Goal: Book appointment/travel/reservation

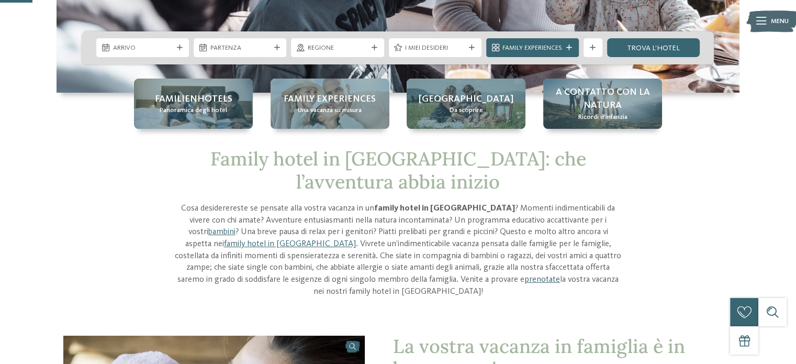
scroll to position [105, 0]
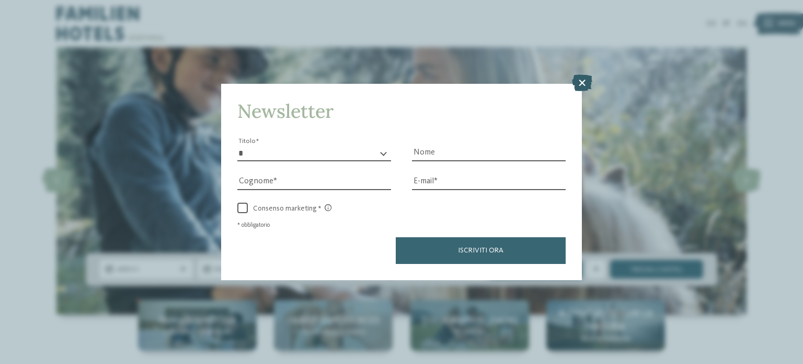
click at [575, 78] on icon at bounding box center [582, 82] width 20 height 17
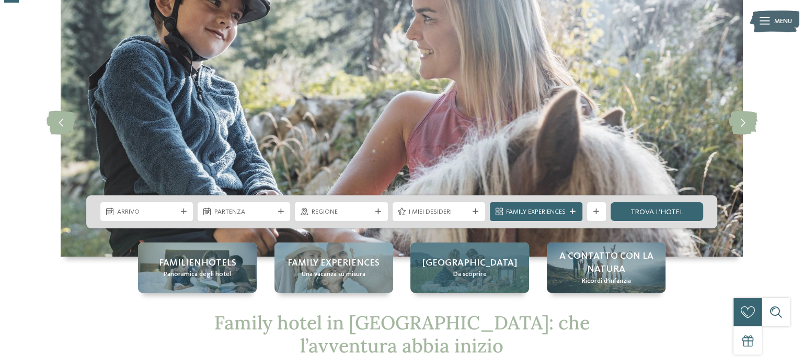
scroll to position [52, 0]
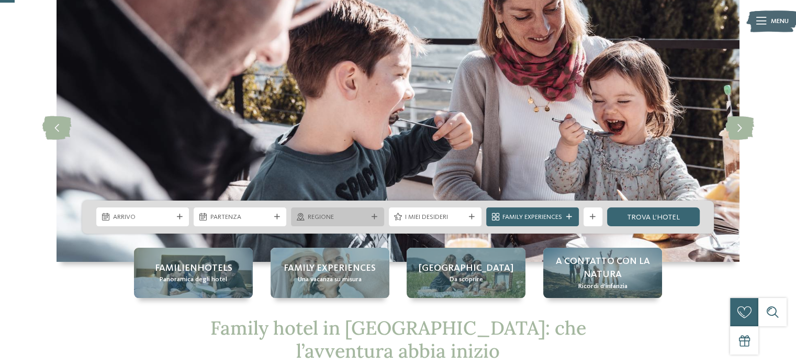
click at [370, 212] on div "Regione" at bounding box center [337, 216] width 93 height 19
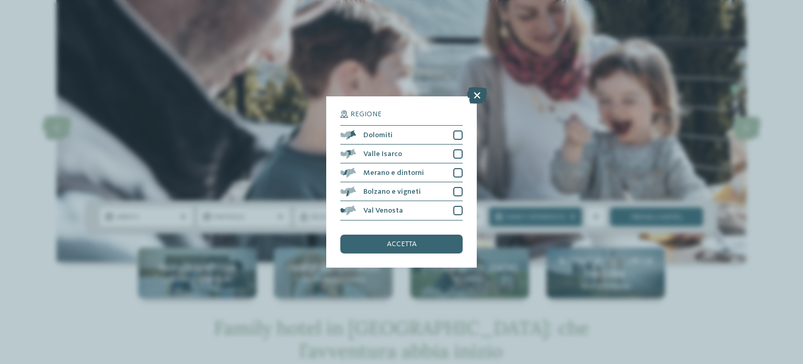
click at [481, 94] on icon at bounding box center [477, 95] width 20 height 17
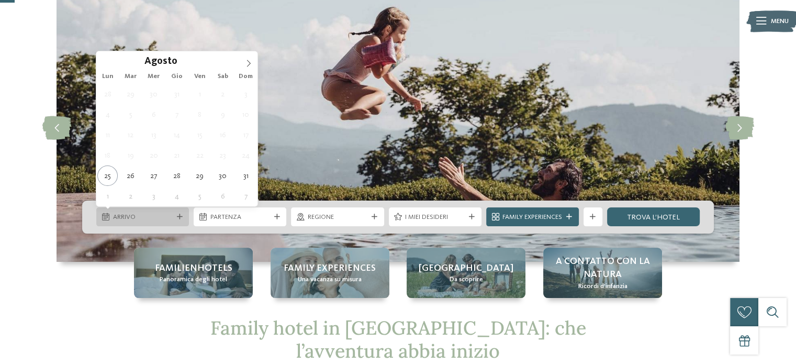
click at [157, 218] on span "Arrivo" at bounding box center [143, 216] width 60 height 9
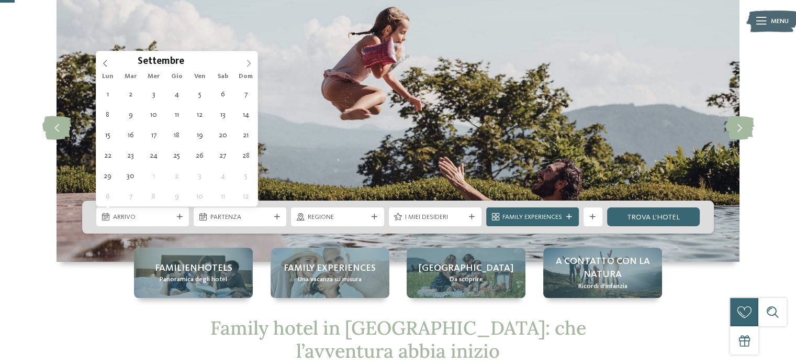
click at [248, 62] on icon at bounding box center [248, 63] width 7 height 7
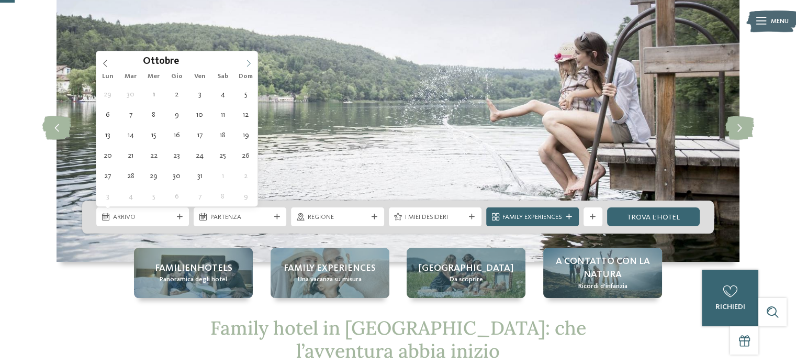
click at [245, 60] on icon at bounding box center [248, 63] width 7 height 7
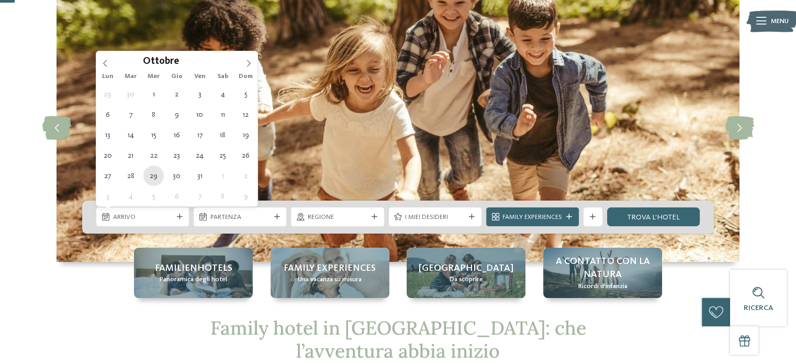
type div "29.10.2025"
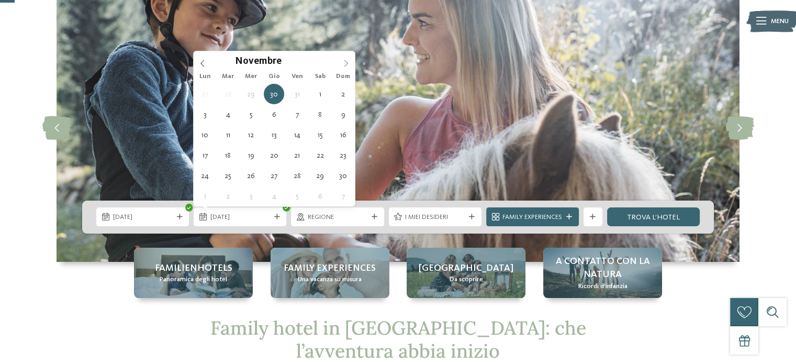
click at [347, 61] on icon at bounding box center [345, 63] width 7 height 7
type div "04.11.2025"
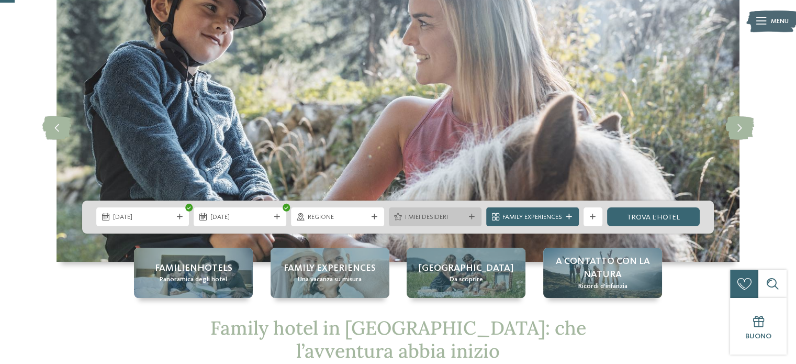
click at [479, 213] on div "I miei desideri" at bounding box center [435, 216] width 93 height 19
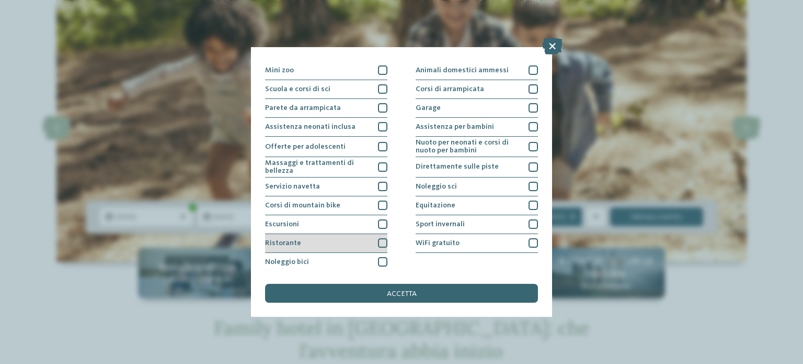
scroll to position [79, 0]
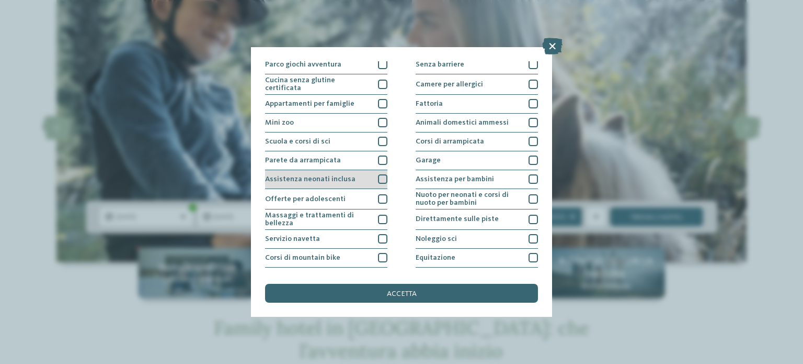
click at [378, 177] on div at bounding box center [382, 178] width 9 height 9
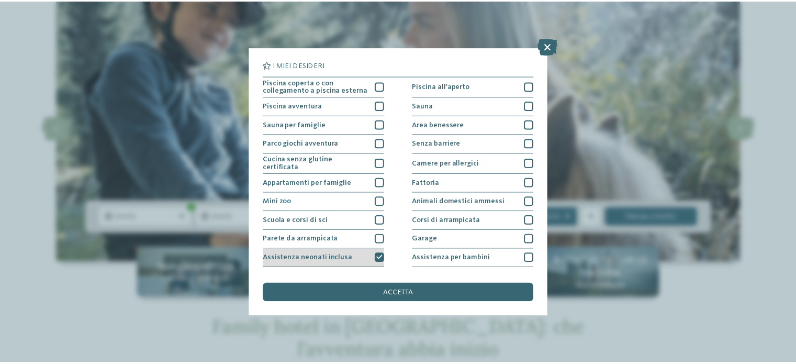
scroll to position [0, 0]
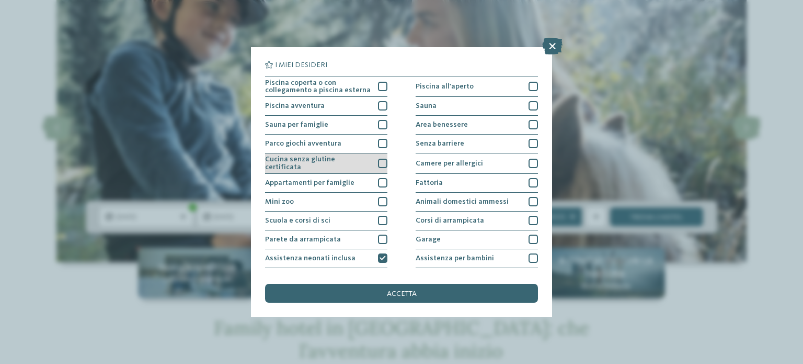
click at [380, 163] on div at bounding box center [382, 163] width 9 height 9
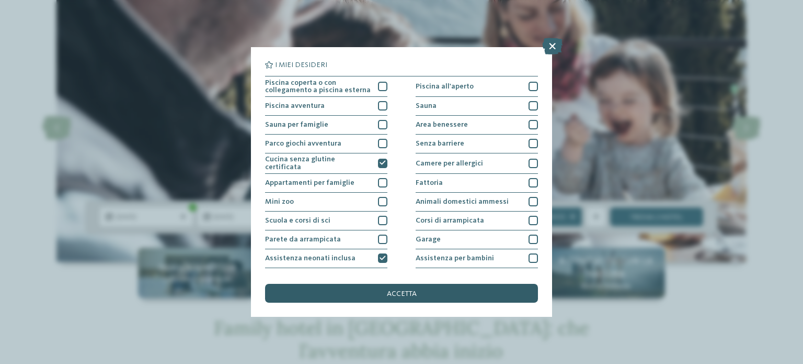
click at [391, 290] on span "accetta" at bounding box center [402, 293] width 30 height 7
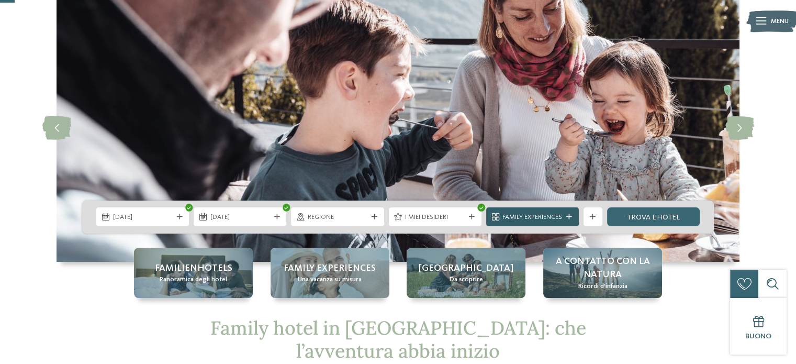
click at [508, 218] on span "Family Experiences" at bounding box center [532, 216] width 60 height 9
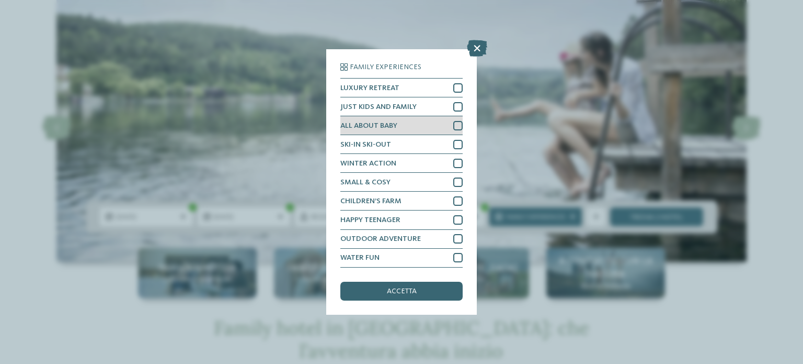
click at [455, 125] on div at bounding box center [458, 125] width 9 height 9
click at [416, 290] on span "accetta" at bounding box center [402, 290] width 30 height 7
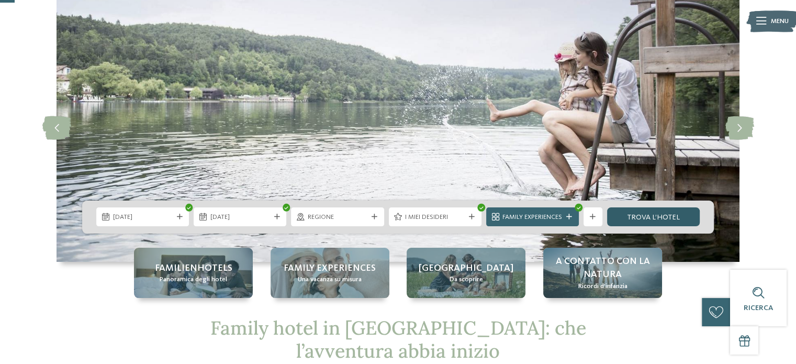
click at [627, 221] on link "trova l’hotel" at bounding box center [653, 216] width 93 height 19
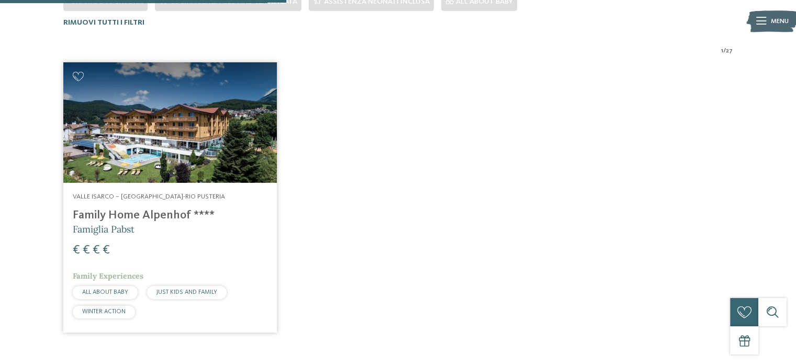
scroll to position [303, 0]
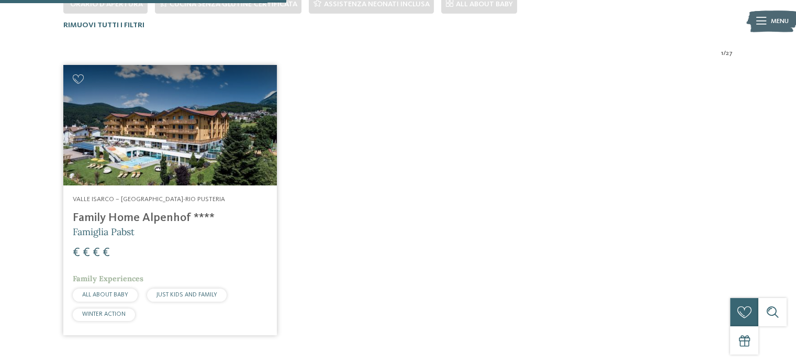
click at [123, 212] on h4 "Family Home Alpenhof ****" at bounding box center [170, 218] width 195 height 14
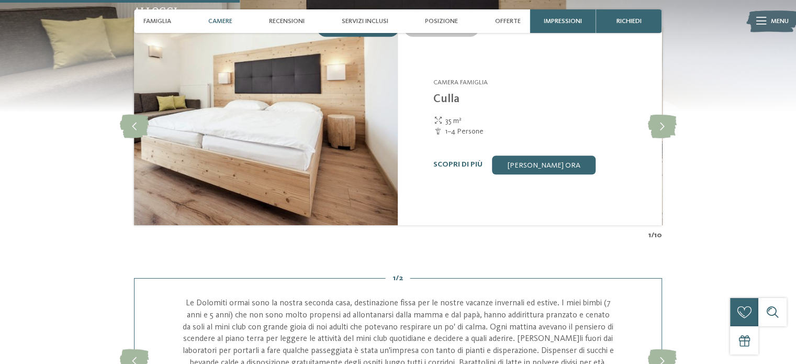
scroll to position [889, 0]
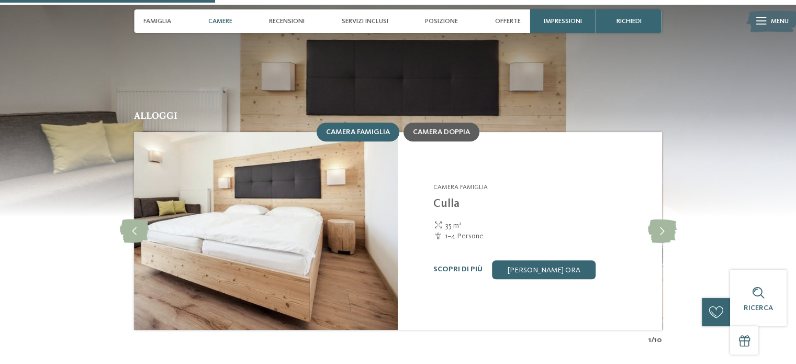
click at [450, 122] on div "Camera doppia" at bounding box center [441, 131] width 76 height 19
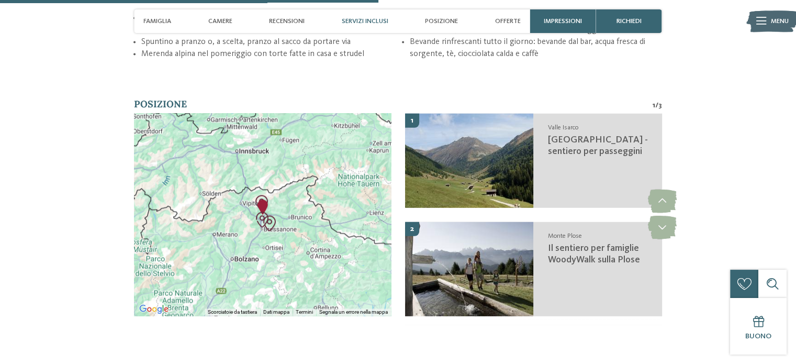
scroll to position [1622, 0]
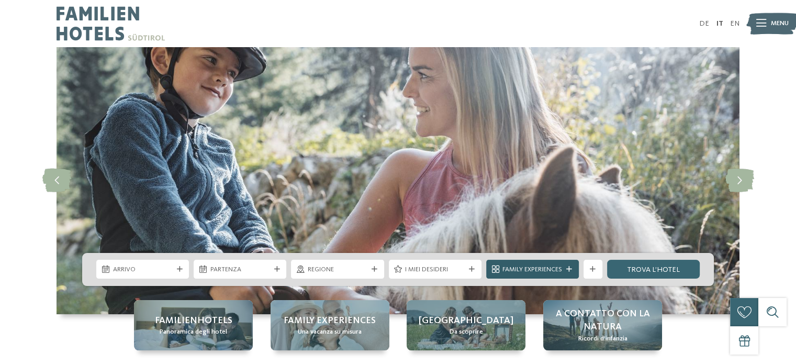
click at [530, 266] on span "Family Experiences" at bounding box center [532, 269] width 60 height 9
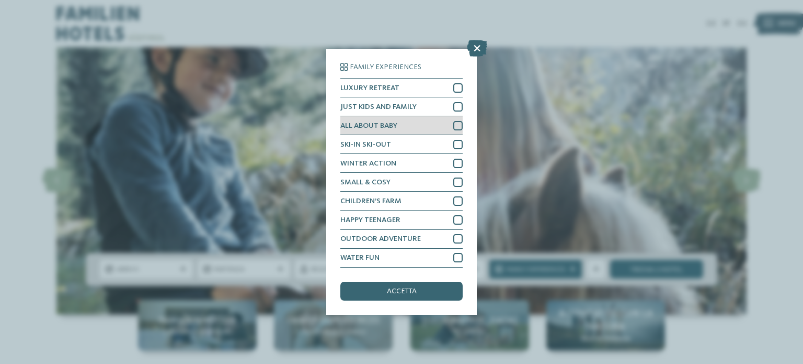
click at [451, 122] on div "ALL ABOUT BABY" at bounding box center [402, 125] width 122 height 19
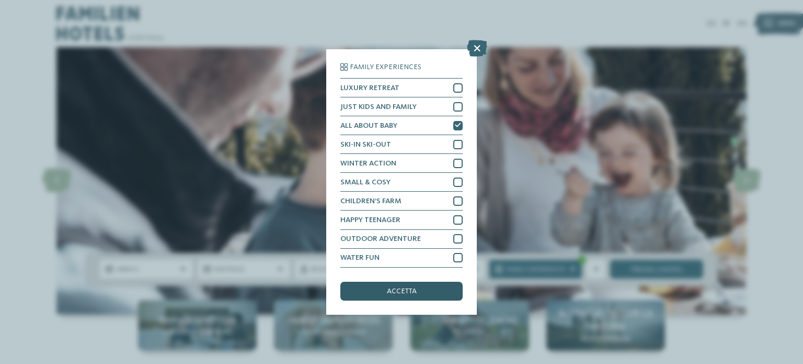
click at [435, 281] on div "accetta" at bounding box center [402, 290] width 122 height 19
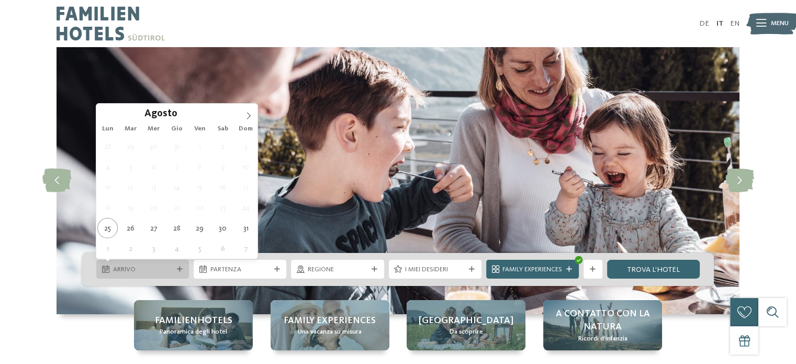
click at [132, 273] on span "Arrivo" at bounding box center [143, 269] width 60 height 9
click at [153, 276] on div "Arrivo" at bounding box center [142, 268] width 93 height 19
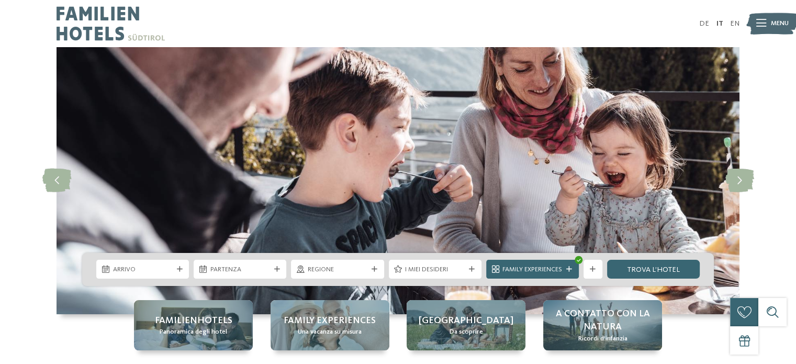
click at [325, 151] on img at bounding box center [397, 180] width 683 height 267
click at [421, 270] on span "I miei desideri" at bounding box center [435, 269] width 60 height 9
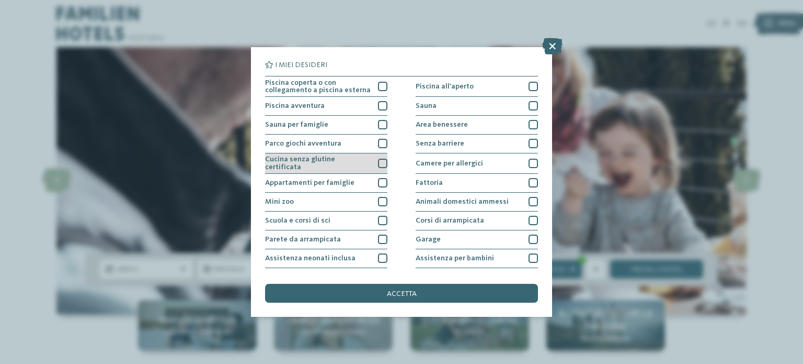
click at [378, 163] on div at bounding box center [382, 163] width 9 height 9
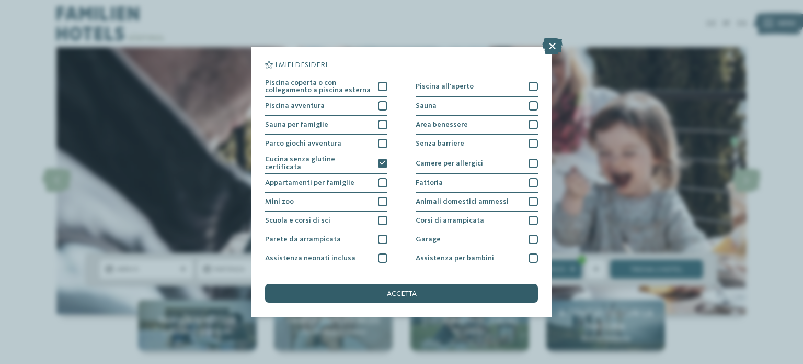
click at [404, 292] on span "accetta" at bounding box center [402, 293] width 30 height 7
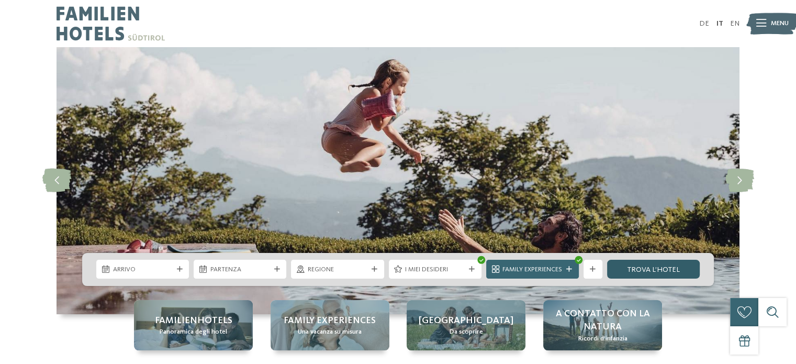
click at [655, 267] on link "trova l’hotel" at bounding box center [653, 268] width 93 height 19
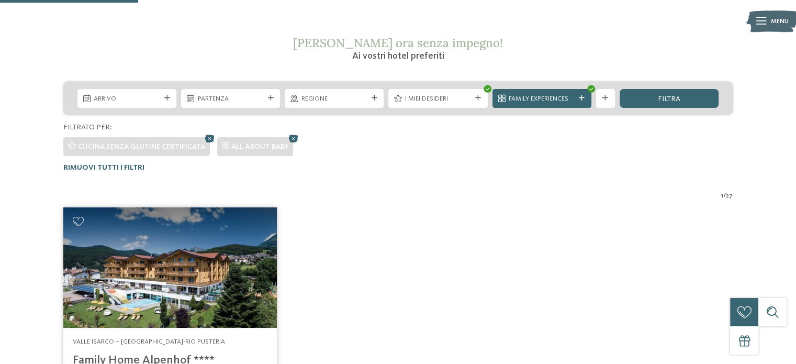
scroll to position [146, 0]
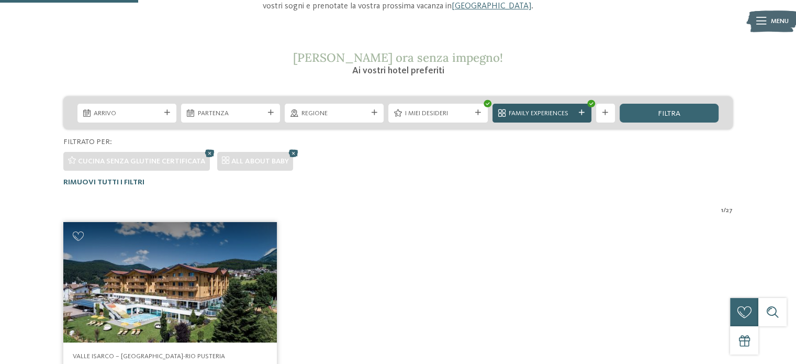
click at [542, 119] on div "Family Experiences" at bounding box center [541, 113] width 99 height 19
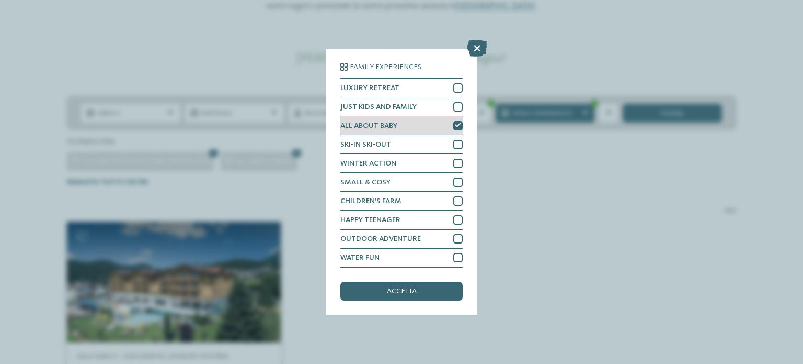
click at [395, 126] on span "ALL ABOUT BABY" at bounding box center [369, 125] width 57 height 7
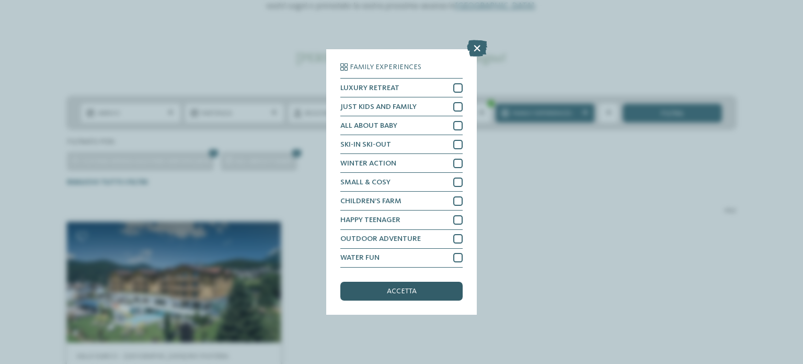
click at [434, 286] on div "accetta" at bounding box center [402, 290] width 122 height 19
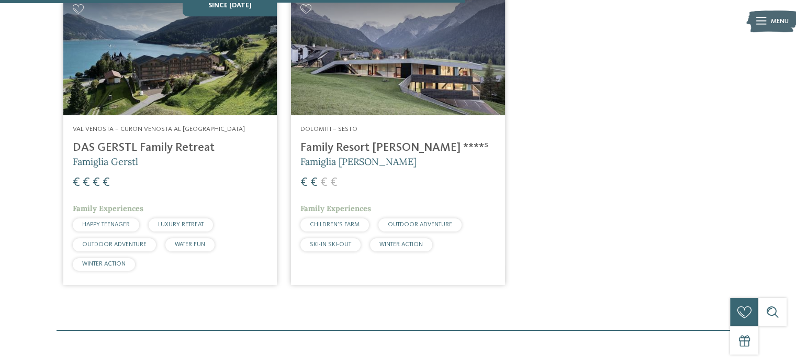
scroll to position [669, 0]
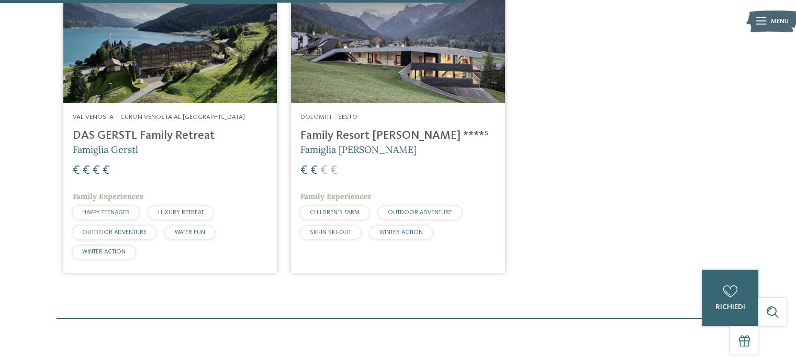
drag, startPoint x: 561, startPoint y: 260, endPoint x: 539, endPoint y: 252, distance: 23.3
click at [379, 136] on h4 "Family Resort [PERSON_NAME] ****ˢ" at bounding box center [397, 136] width 195 height 14
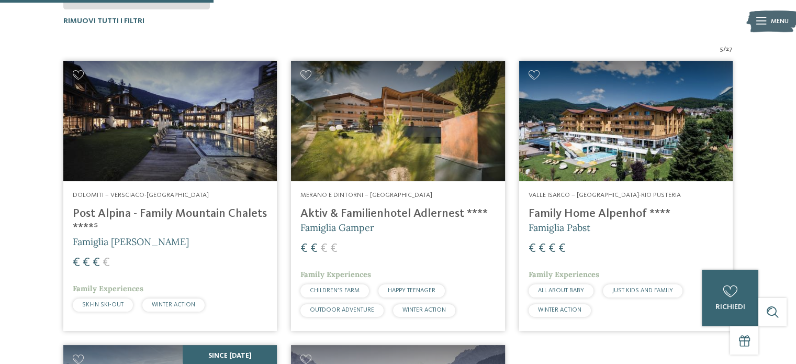
scroll to position [303, 0]
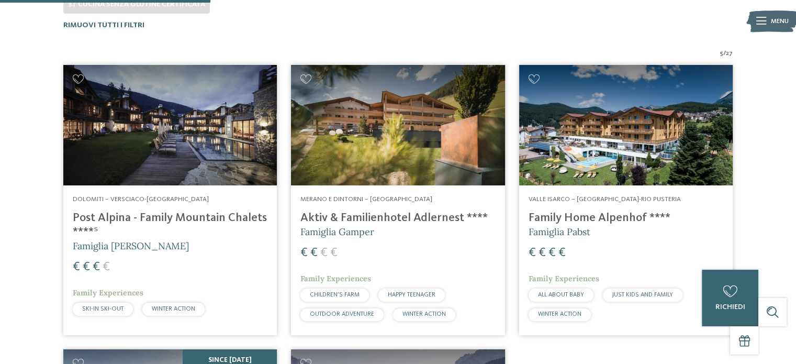
click at [124, 215] on h4 "Post Alpina - Family Mountain Chalets ****ˢ" at bounding box center [170, 225] width 195 height 28
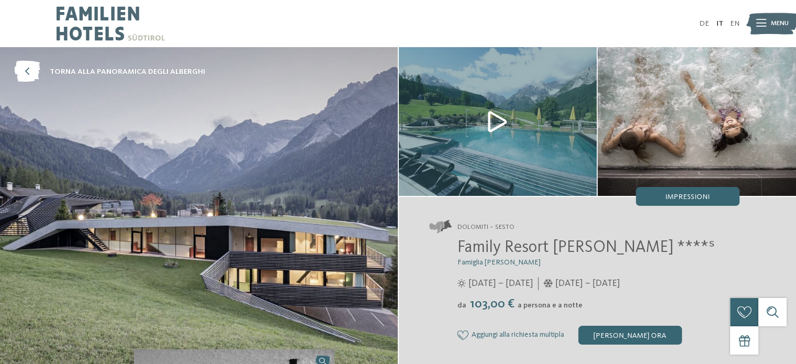
click at [16, 33] on div "DE IT EN" at bounding box center [398, 23] width 796 height 47
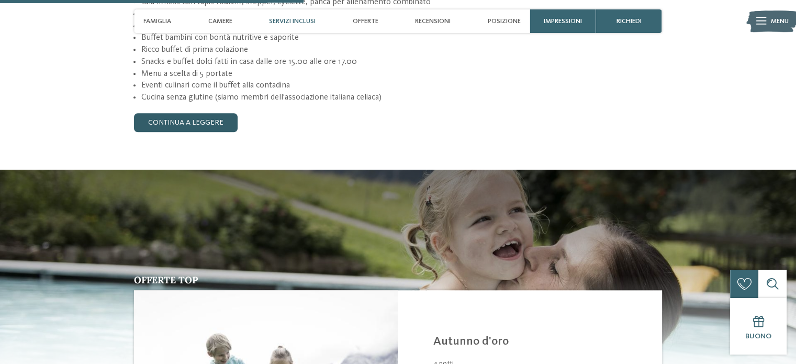
scroll to position [1099, 0]
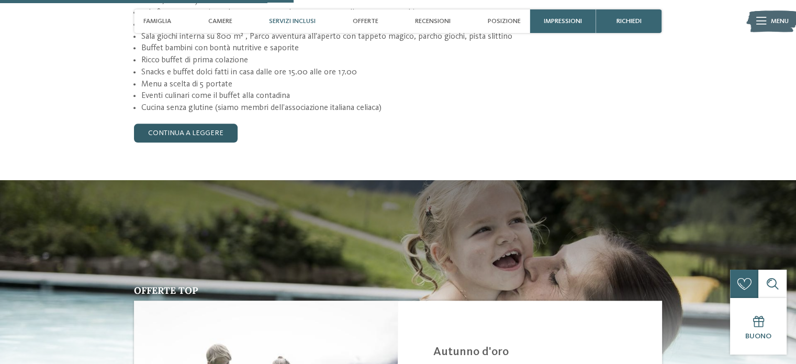
click at [165, 123] on link "continua a leggere" at bounding box center [186, 132] width 104 height 19
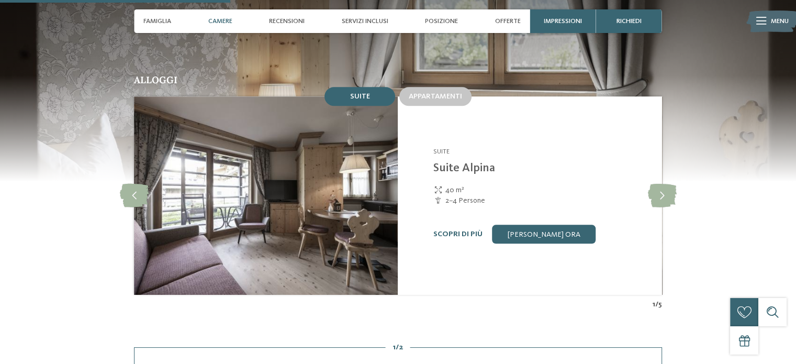
scroll to position [994, 0]
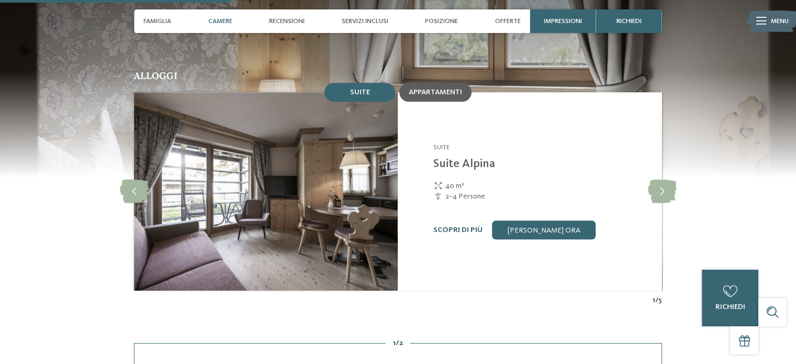
click at [444, 88] on span "Appartamenti" at bounding box center [435, 91] width 53 height 7
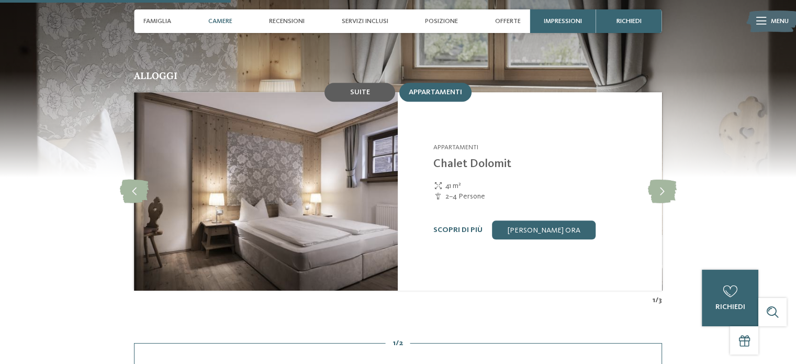
click at [371, 83] on div "Suite" at bounding box center [359, 92] width 71 height 19
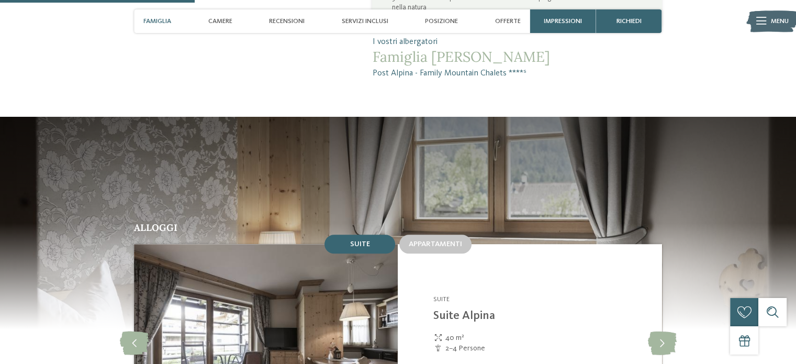
scroll to position [837, 0]
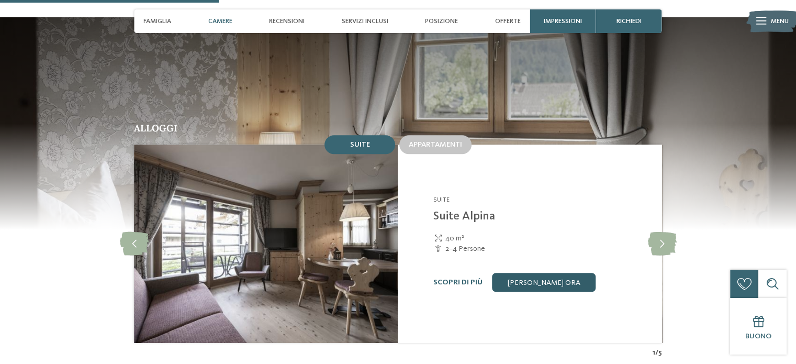
click at [531, 273] on link "[PERSON_NAME] ora" at bounding box center [544, 282] width 104 height 19
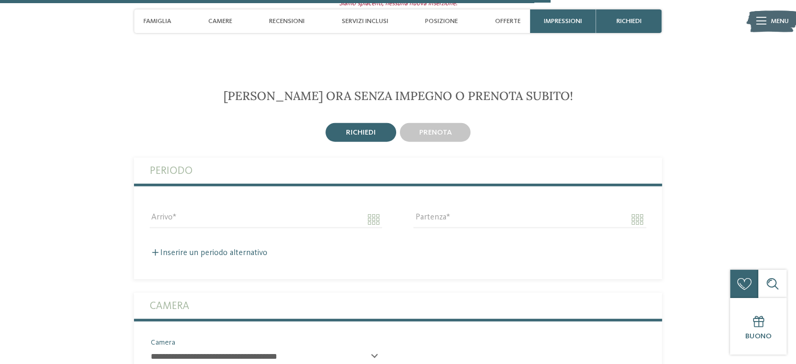
scroll to position [2456, 0]
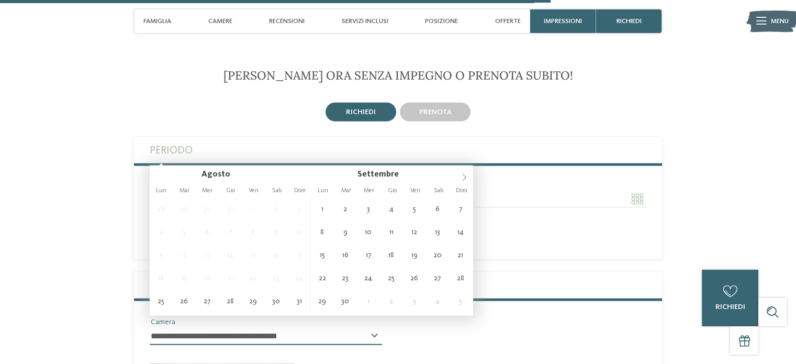
click at [461, 172] on span at bounding box center [464, 174] width 18 height 18
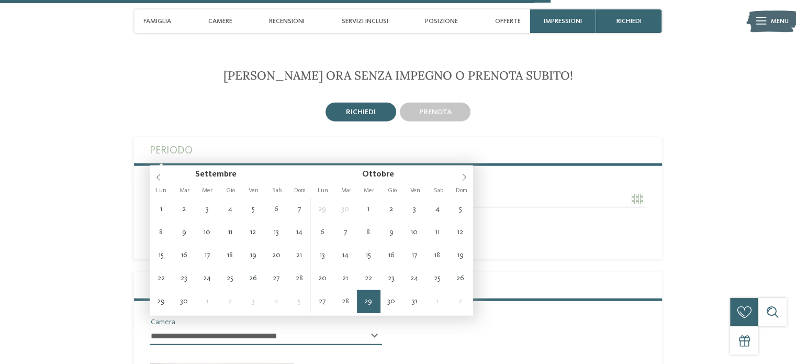
type input "**********"
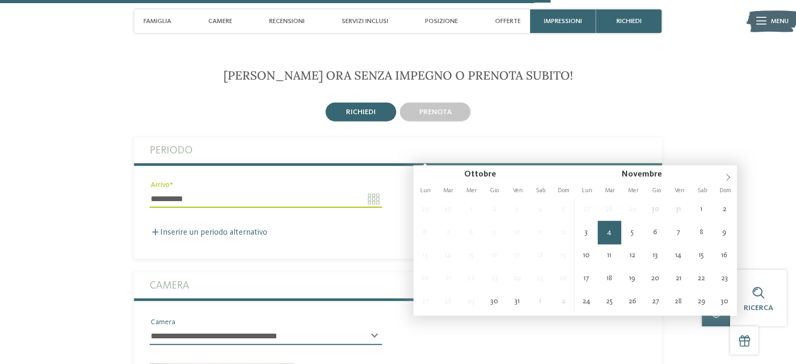
type input "**********"
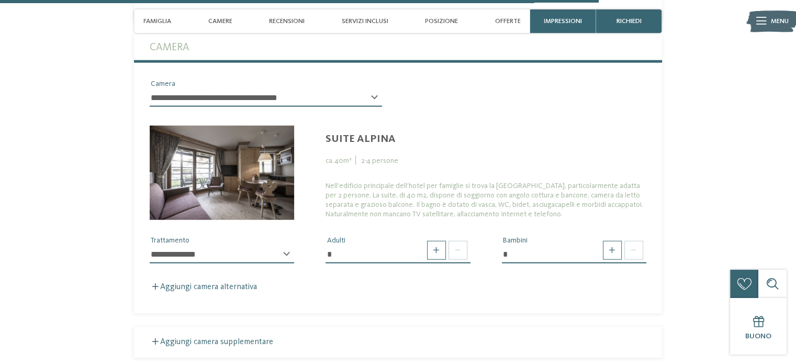
scroll to position [2718, 0]
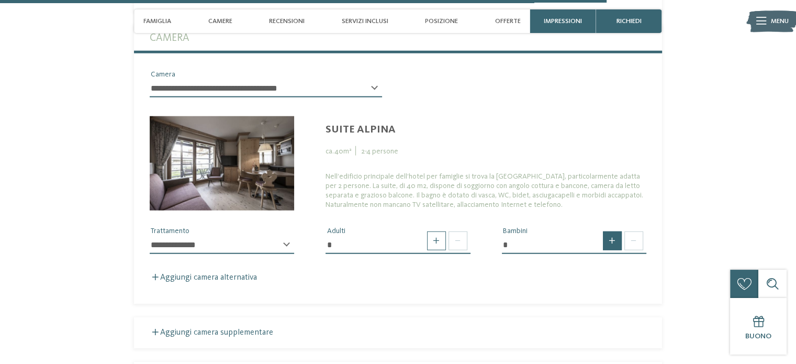
click at [605, 231] on span at bounding box center [612, 240] width 19 height 19
type input "*"
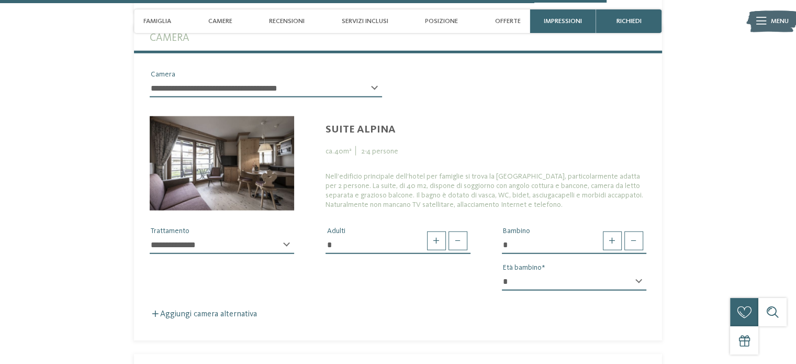
click at [607, 273] on select "* * * * * * * * * * * ** ** ** ** ** ** ** **" at bounding box center [574, 282] width 144 height 18
select select "*"
click at [502, 273] on select "* * * * * * * * * * * ** ** ** ** ** ** ** **" at bounding box center [574, 282] width 144 height 18
click at [376, 265] on div "**********" at bounding box center [398, 194] width 528 height 250
click at [280, 236] on select "**********" at bounding box center [222, 245] width 144 height 18
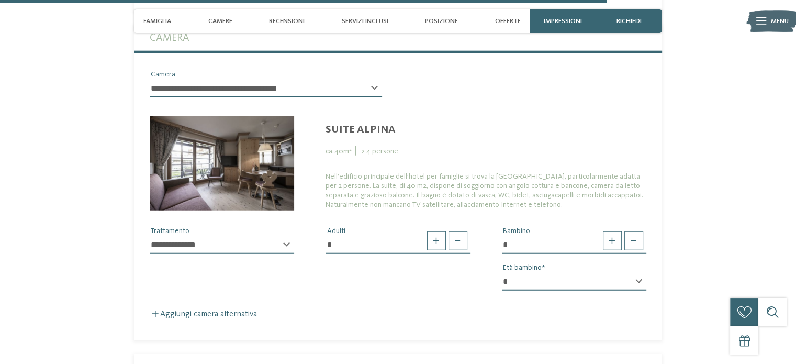
click at [150, 236] on select "**********" at bounding box center [222, 245] width 144 height 18
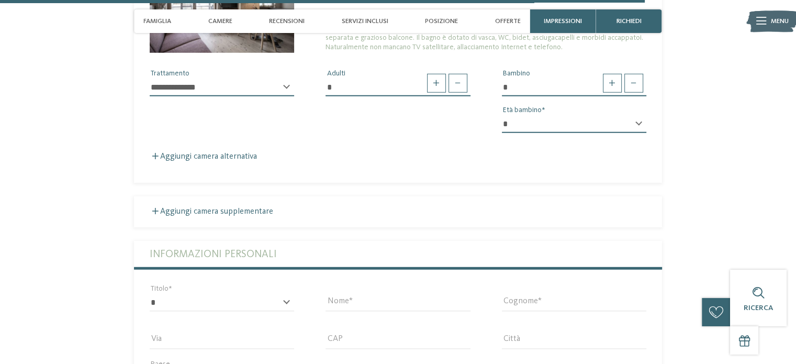
scroll to position [2874, 0]
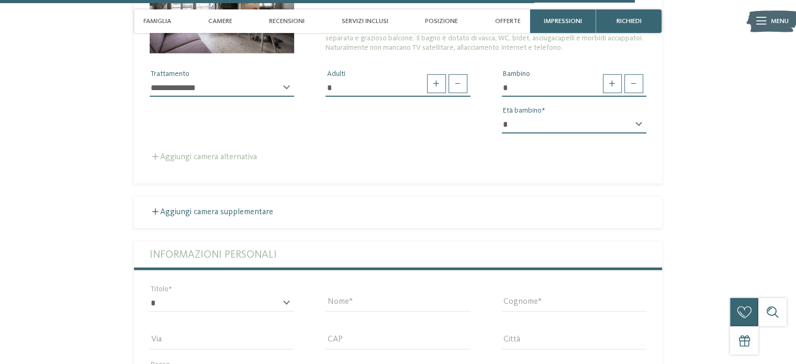
click at [252, 152] on div "Aggiungi camera alternativa" at bounding box center [398, 157] width 496 height 10
click at [241, 119] on fieldset "**********" at bounding box center [398, 25] width 528 height 315
click at [243, 153] on label "Aggiungi camera alternativa" at bounding box center [203, 157] width 107 height 8
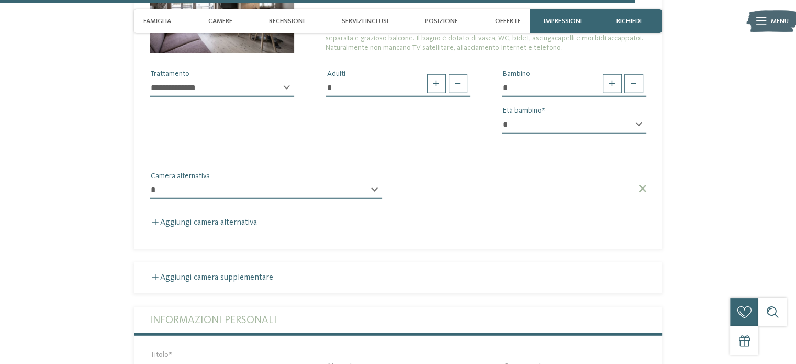
click at [291, 181] on select "**********" at bounding box center [266, 190] width 232 height 18
select select "*****"
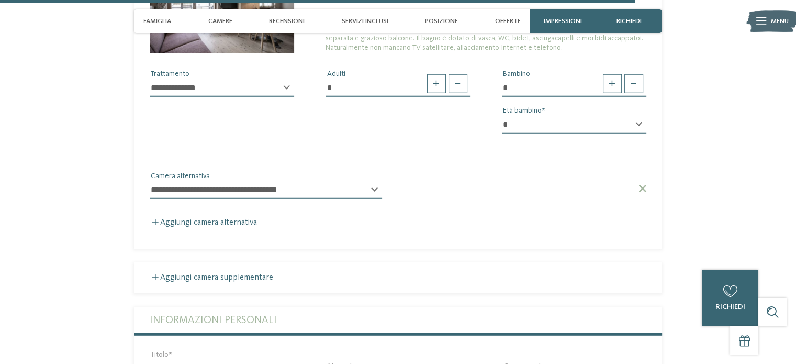
click at [150, 181] on select "**********" at bounding box center [266, 190] width 232 height 18
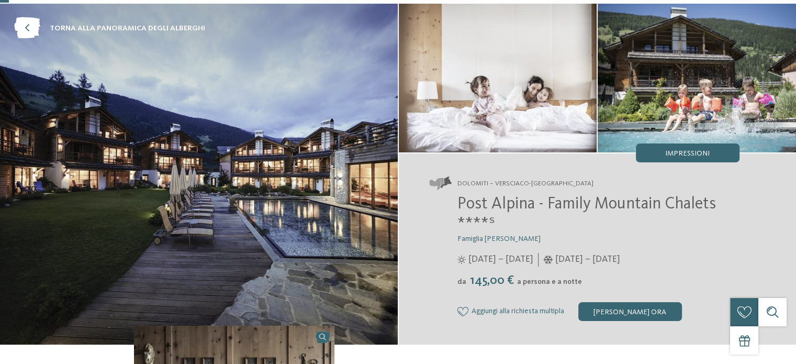
scroll to position [0, 0]
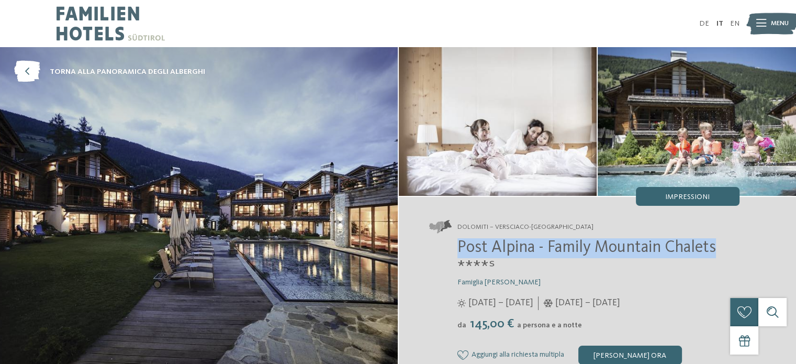
drag, startPoint x: 726, startPoint y: 248, endPoint x: 459, endPoint y: 240, distance: 267.4
click at [459, 240] on h2 "Post Alpina - Family Mountain Chalets ****ˢ" at bounding box center [598, 258] width 282 height 40
copy span "Post Alpina - Family Mountain Chalets"
